Goal: Information Seeking & Learning: Learn about a topic

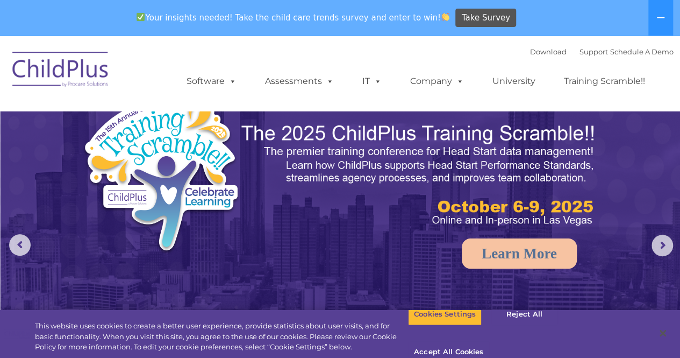
select select "MEDIUM"
click at [662, 17] on icon at bounding box center [661, 17] width 9 height 9
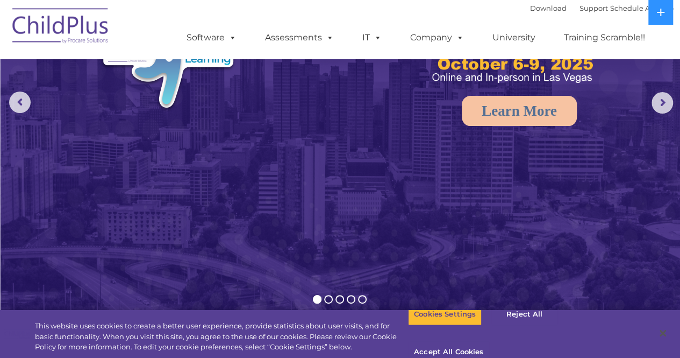
scroll to position [109, 0]
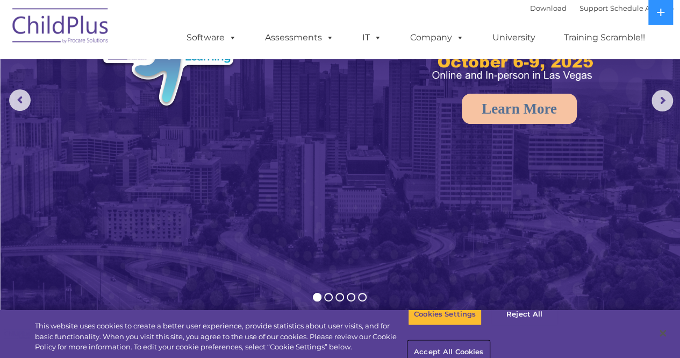
click at [489, 341] on button "Accept All Cookies" at bounding box center [448, 352] width 81 height 23
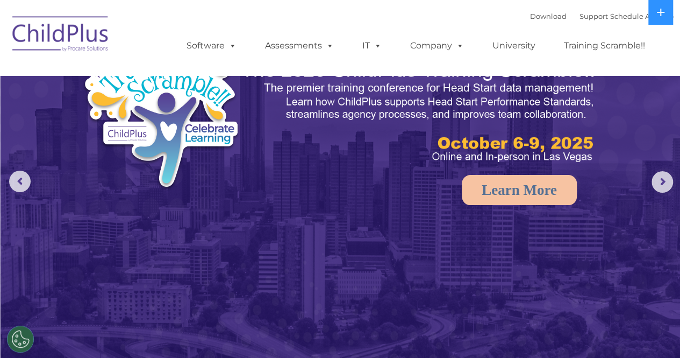
scroll to position [0, 0]
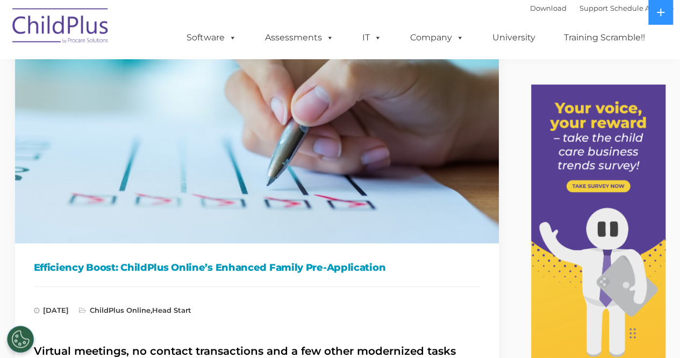
scroll to position [103, 0]
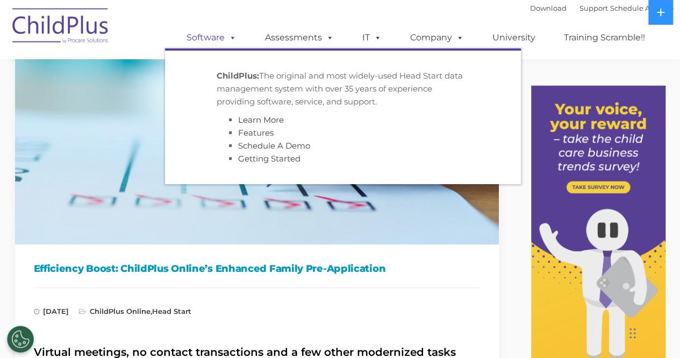
click at [238, 34] on link "Software" at bounding box center [212, 38] width 72 height 22
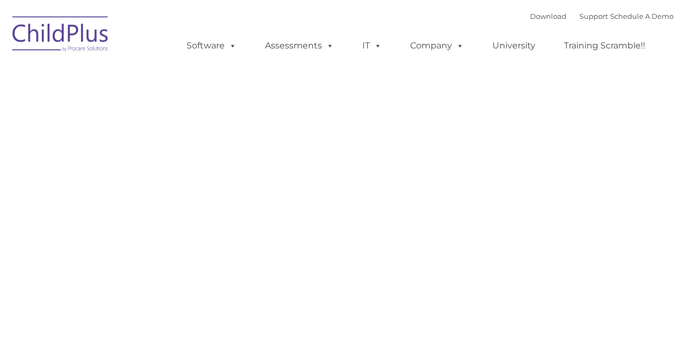
type input ""
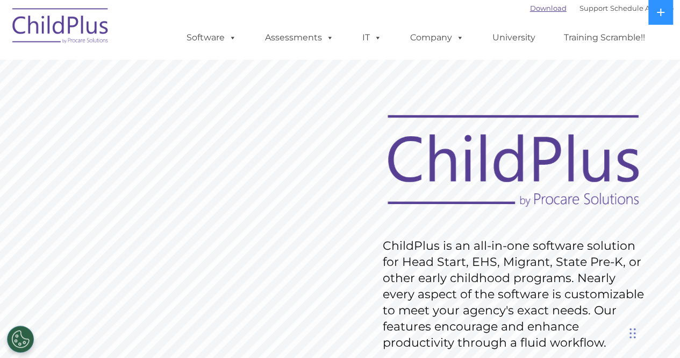
click at [534, 12] on link "Download" at bounding box center [548, 8] width 37 height 9
